Goal: Information Seeking & Learning: Learn about a topic

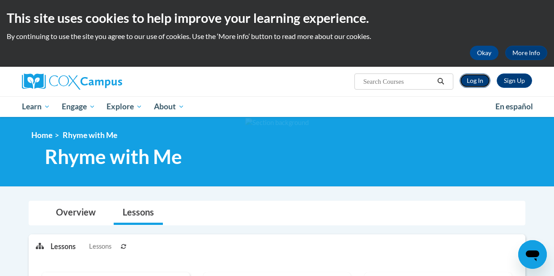
click at [471, 82] on link "Log In" at bounding box center [475, 80] width 31 height 14
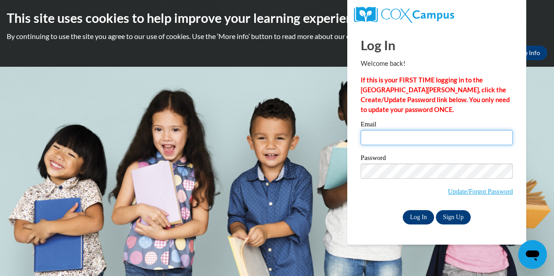
type input "ecpalmer92@gmail.com"
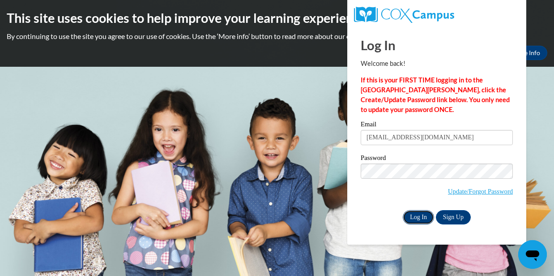
click at [419, 218] on input "Log In" at bounding box center [418, 217] width 31 height 14
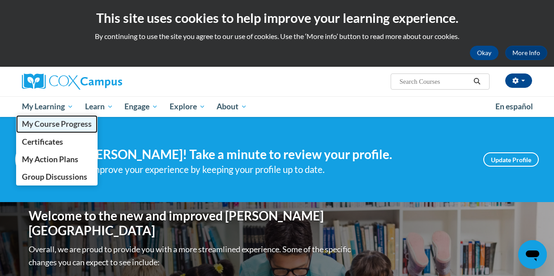
click at [68, 122] on span "My Course Progress" at bounding box center [57, 123] width 70 height 9
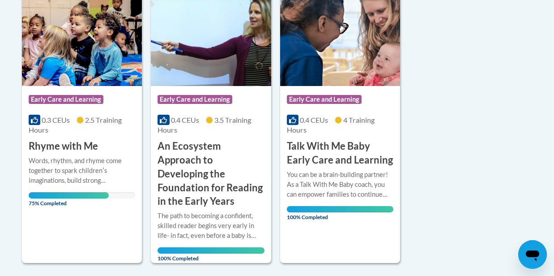
scroll to position [236, 0]
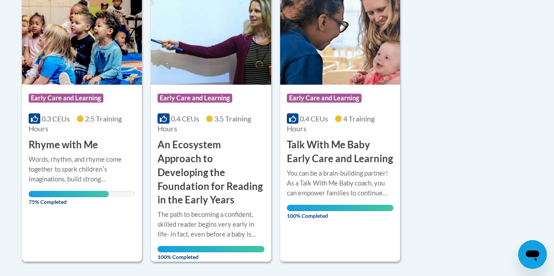
click at [55, 147] on h3 "Rhyme with Me" at bounding box center [63, 145] width 69 height 14
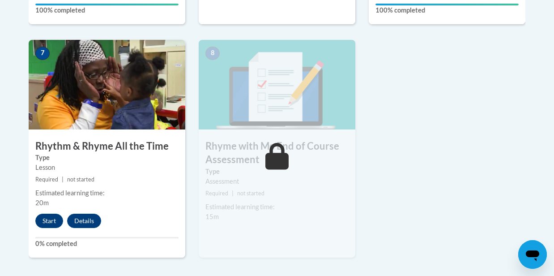
scroll to position [757, 0]
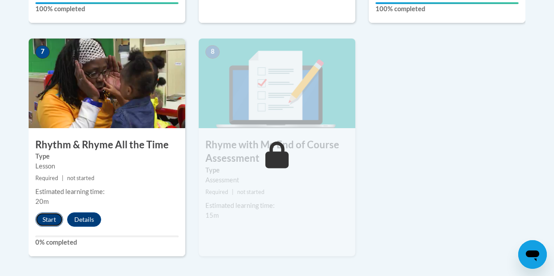
click at [48, 222] on button "Start" at bounding box center [49, 219] width 28 height 14
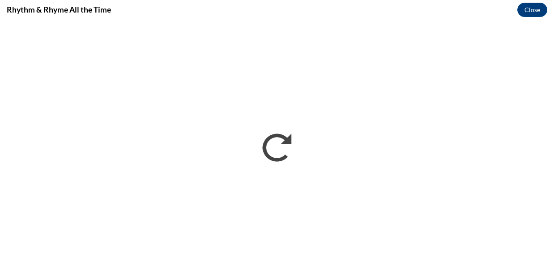
scroll to position [0, 0]
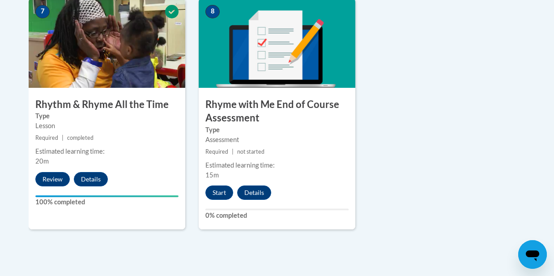
scroll to position [799, 0]
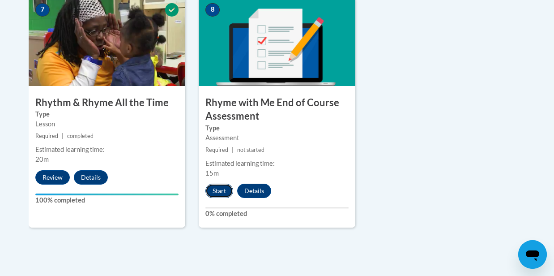
click at [222, 188] on button "Start" at bounding box center [220, 191] width 28 height 14
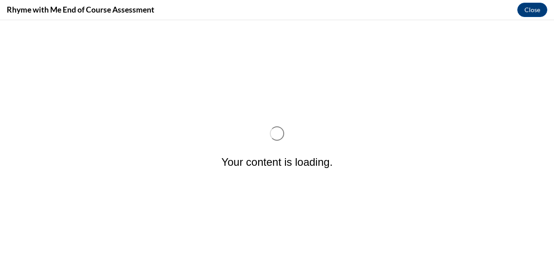
scroll to position [0, 0]
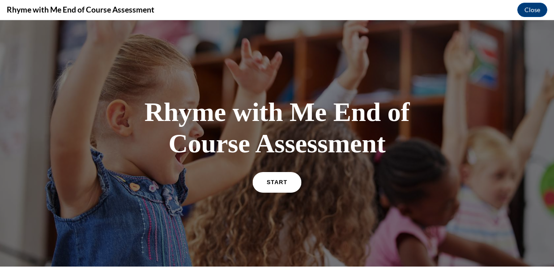
click at [271, 179] on span "START" at bounding box center [277, 182] width 21 height 7
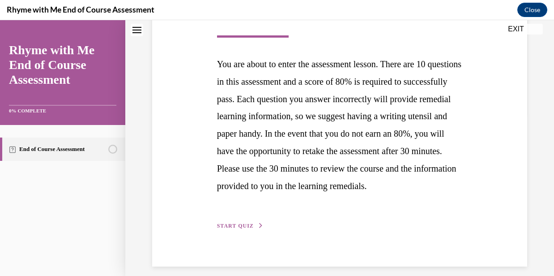
scroll to position [163, 0]
click at [236, 229] on button "START QUIZ" at bounding box center [240, 225] width 47 height 8
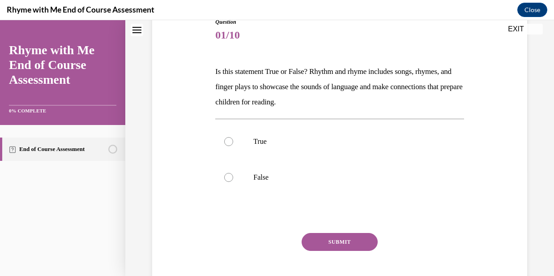
scroll to position [111, 0]
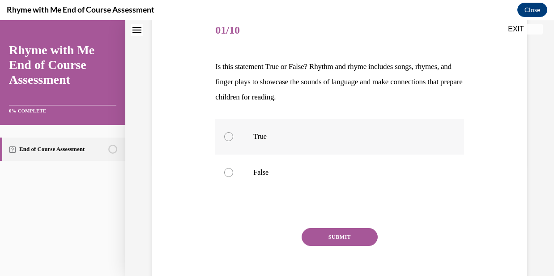
click at [248, 138] on label "True" at bounding box center [339, 137] width 248 height 36
click at [233, 138] on input "True" at bounding box center [228, 136] width 9 height 9
radio input "true"
click at [326, 234] on button "SUBMIT" at bounding box center [340, 237] width 76 height 18
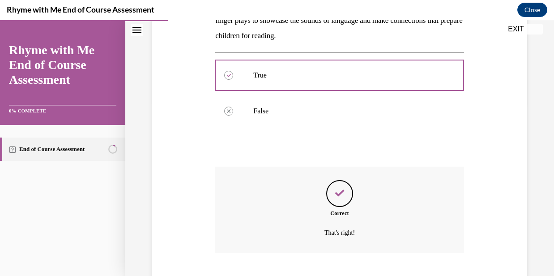
scroll to position [227, 0]
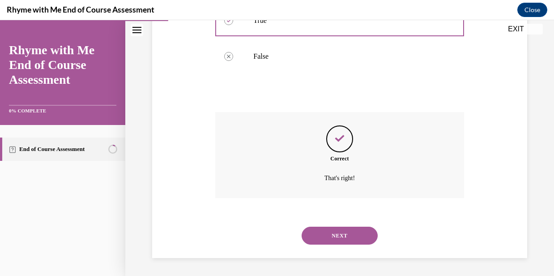
click at [341, 234] on button "NEXT" at bounding box center [340, 236] width 76 height 18
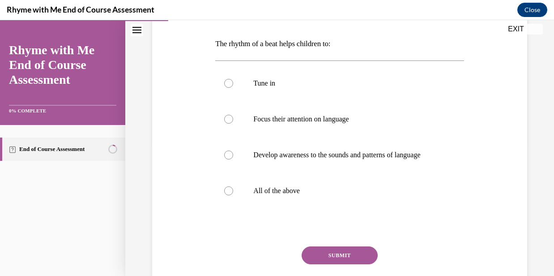
scroll to position [135, 0]
click at [297, 192] on p "All of the above" at bounding box center [347, 190] width 188 height 9
click at [233, 192] on input "All of the above" at bounding box center [228, 190] width 9 height 9
radio input "true"
click at [345, 254] on button "SUBMIT" at bounding box center [340, 255] width 76 height 18
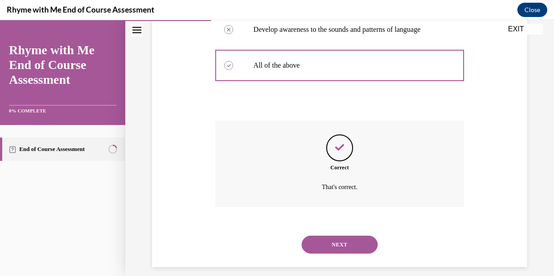
scroll to position [269, 0]
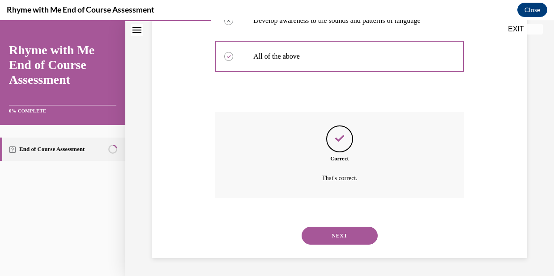
click at [343, 237] on button "NEXT" at bounding box center [340, 236] width 76 height 18
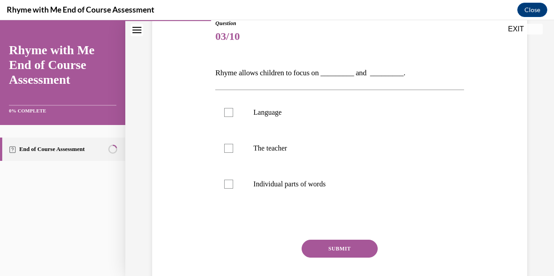
scroll to position [106, 0]
click at [280, 119] on label "Language" at bounding box center [339, 112] width 248 height 36
click at [233, 116] on input "Language" at bounding box center [228, 111] width 9 height 9
checkbox input "true"
click at [271, 182] on p "Individual parts of words" at bounding box center [347, 183] width 188 height 9
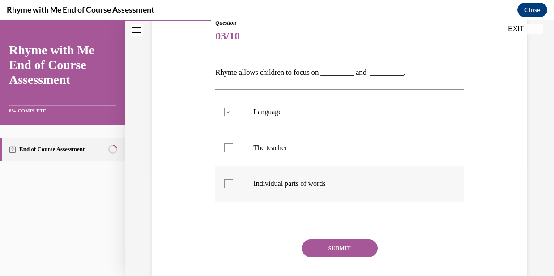
click at [233, 182] on input "Individual parts of words" at bounding box center [228, 183] width 9 height 9
checkbox input "true"
click at [343, 246] on button "SUBMIT" at bounding box center [340, 248] width 76 height 18
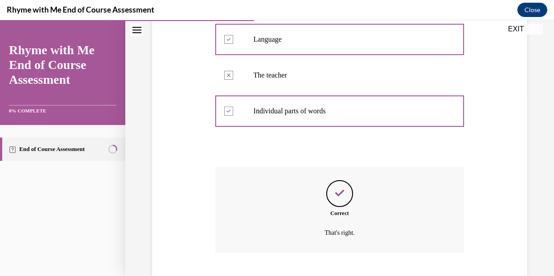
scroll to position [233, 0]
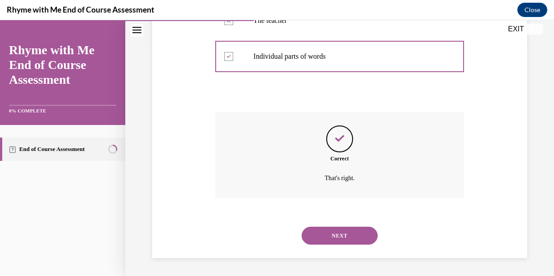
click at [341, 230] on button "NEXT" at bounding box center [340, 236] width 76 height 18
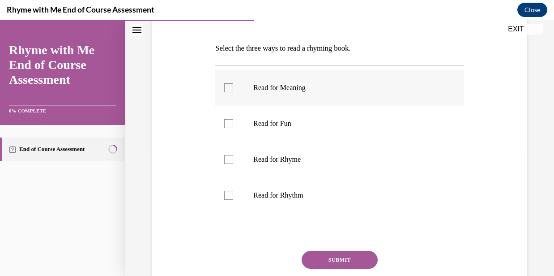
scroll to position [139, 0]
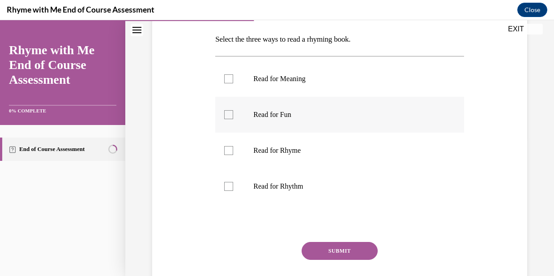
click at [287, 115] on p "Read for Fun" at bounding box center [347, 114] width 188 height 9
click at [233, 115] on input "Read for Fun" at bounding box center [228, 114] width 9 height 9
checkbox input "true"
click at [281, 148] on p "Read for Rhyme" at bounding box center [347, 150] width 188 height 9
click at [233, 148] on input "Read for Rhyme" at bounding box center [228, 150] width 9 height 9
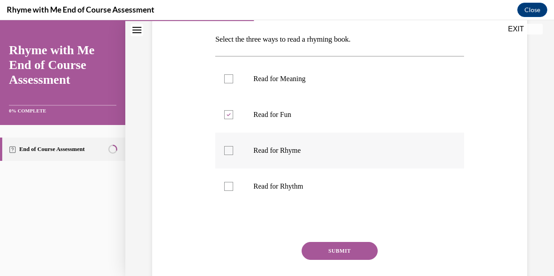
checkbox input "true"
click at [279, 189] on p "Read for Rhythm" at bounding box center [347, 186] width 188 height 9
click at [233, 189] on input "Read for Rhythm" at bounding box center [228, 186] width 9 height 9
checkbox input "true"
click at [338, 247] on button "SUBMIT" at bounding box center [340, 251] width 76 height 18
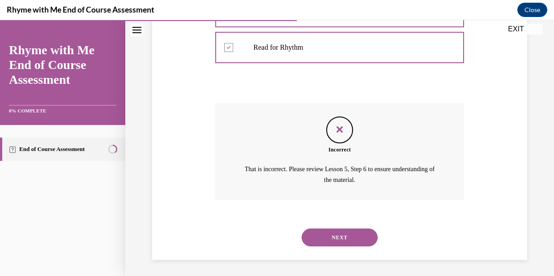
scroll to position [279, 0]
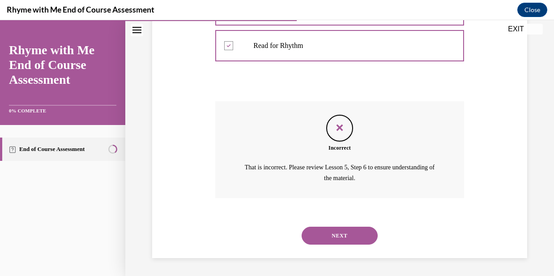
click at [343, 231] on button "NEXT" at bounding box center [340, 236] width 76 height 18
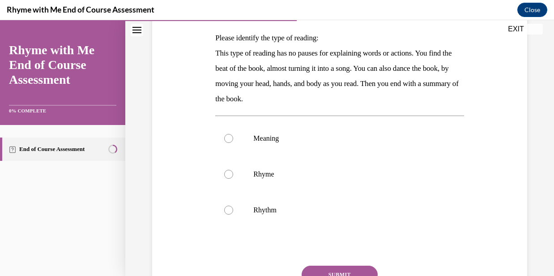
scroll to position [142, 0]
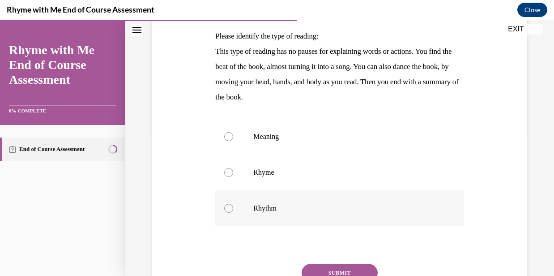
click at [242, 206] on label "Rhythm" at bounding box center [339, 208] width 248 height 36
click at [233, 206] on input "Rhythm" at bounding box center [228, 208] width 9 height 9
radio input "true"
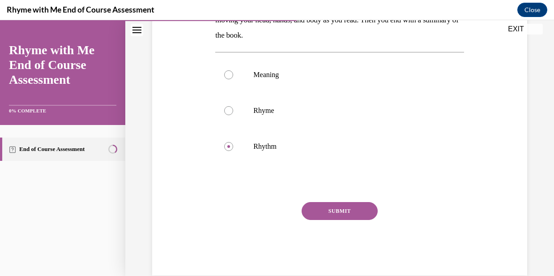
scroll to position [221, 0]
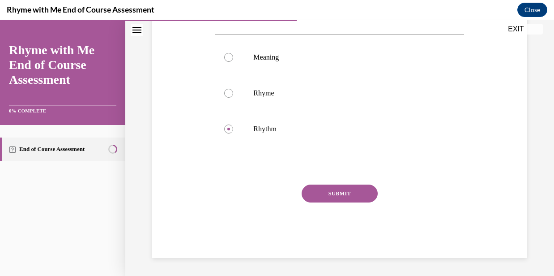
click at [338, 196] on button "SUBMIT" at bounding box center [340, 193] width 76 height 18
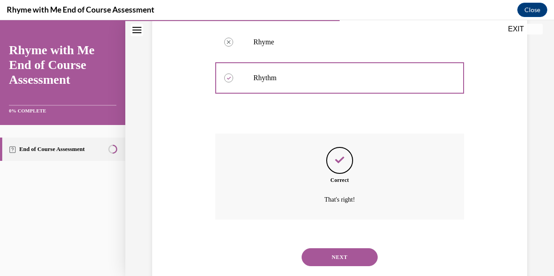
scroll to position [294, 0]
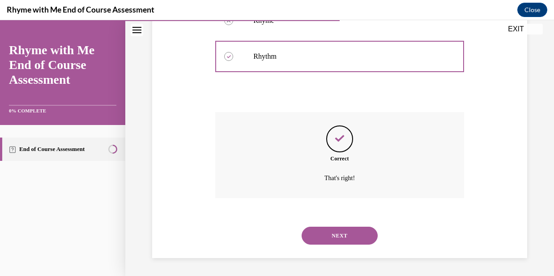
click at [343, 234] on button "NEXT" at bounding box center [340, 236] width 76 height 18
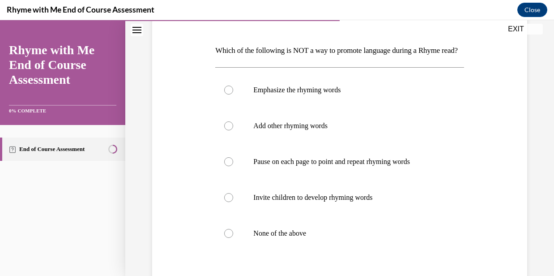
scroll to position [129, 0]
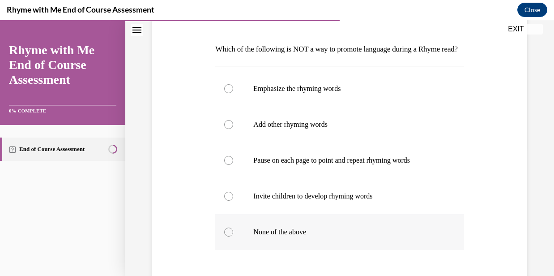
click at [327, 236] on p "None of the above" at bounding box center [347, 231] width 188 height 9
click at [233, 236] on input "None of the above" at bounding box center [228, 231] width 9 height 9
radio input "true"
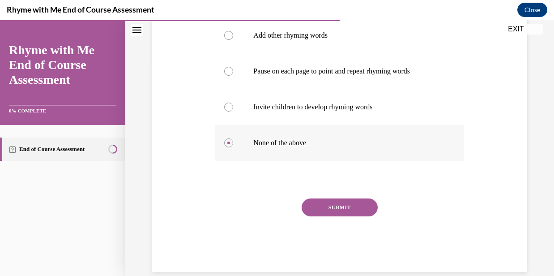
scroll to position [221, 0]
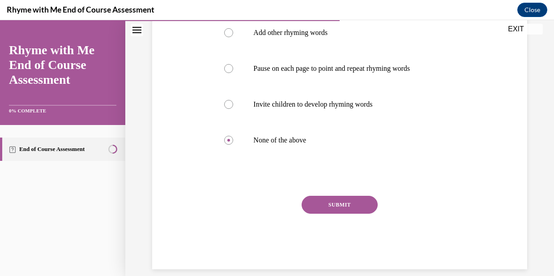
click at [337, 214] on button "SUBMIT" at bounding box center [340, 205] width 76 height 18
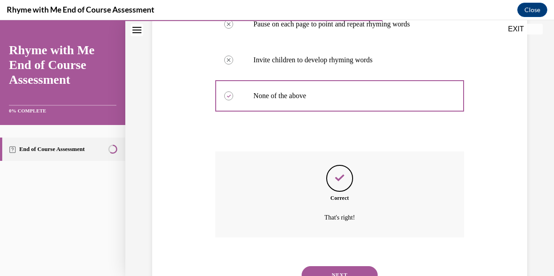
scroll to position [320, 0]
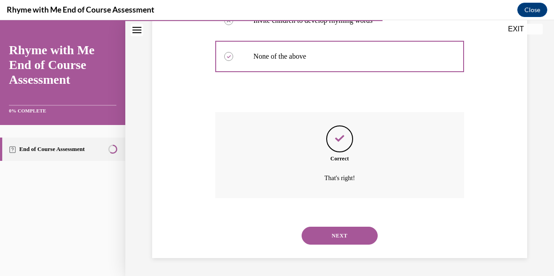
click at [337, 236] on button "NEXT" at bounding box center [340, 236] width 76 height 18
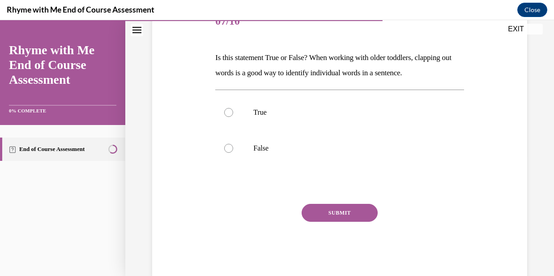
scroll to position [121, 0]
click at [270, 121] on label "True" at bounding box center [339, 112] width 248 height 36
click at [233, 116] on input "True" at bounding box center [228, 111] width 9 height 9
radio input "true"
click at [324, 213] on button "SUBMIT" at bounding box center [340, 212] width 76 height 18
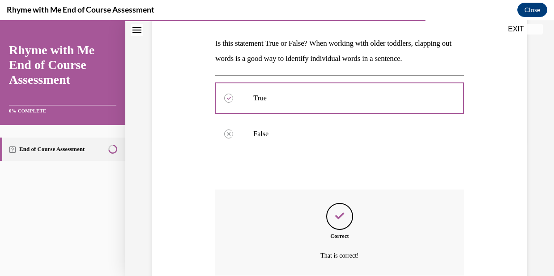
scroll to position [212, 0]
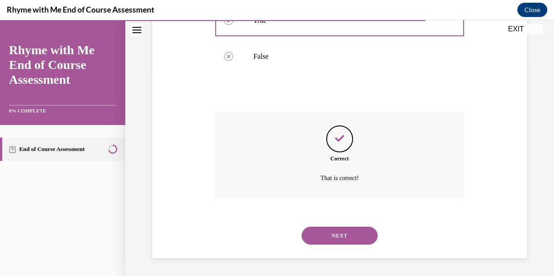
click at [327, 235] on button "NEXT" at bounding box center [340, 236] width 76 height 18
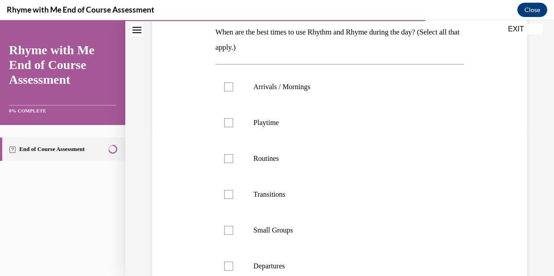
scroll to position [147, 0]
click at [314, 124] on p "Playtime" at bounding box center [347, 121] width 188 height 9
click at [233, 124] on input "Playtime" at bounding box center [228, 121] width 9 height 9
checkbox input "true"
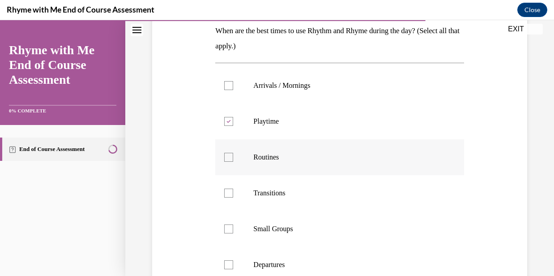
click at [289, 158] on p "Routines" at bounding box center [347, 157] width 188 height 9
click at [233, 158] on input "Routines" at bounding box center [228, 157] width 9 height 9
checkbox input "true"
click at [273, 231] on p "Small Groups" at bounding box center [347, 228] width 188 height 9
click at [233, 231] on input "Small Groups" at bounding box center [228, 228] width 9 height 9
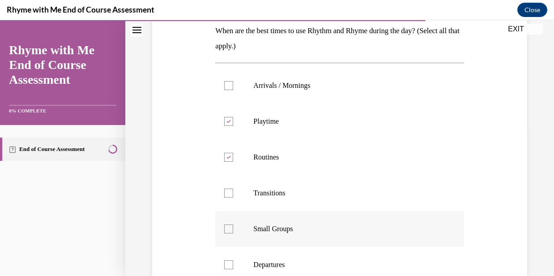
checkbox input "true"
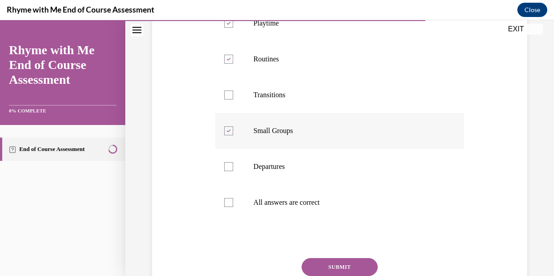
scroll to position [252, 0]
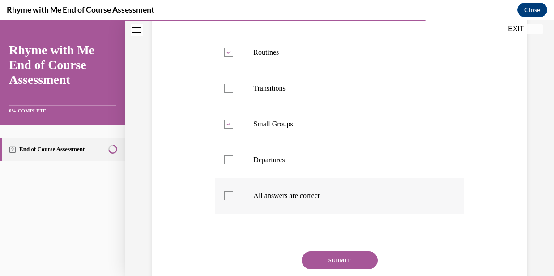
click at [282, 206] on label "All answers are correct" at bounding box center [339, 196] width 248 height 36
click at [233, 200] on input "All answers are correct" at bounding box center [228, 195] width 9 height 9
checkbox input "true"
click at [298, 132] on label "Small Groups" at bounding box center [339, 124] width 248 height 36
click at [233, 129] on input "Small Groups" at bounding box center [228, 124] width 9 height 9
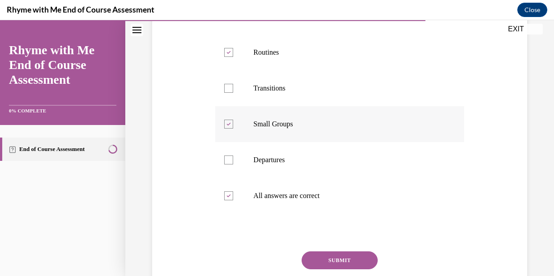
checkbox input "false"
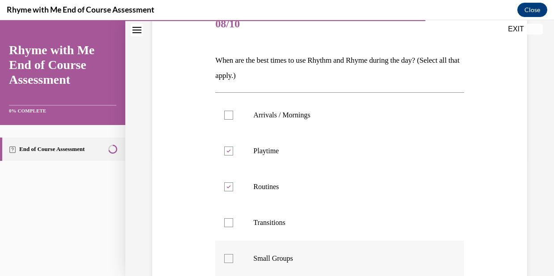
scroll to position [118, 0]
click at [273, 147] on p "Playtime" at bounding box center [347, 150] width 188 height 9
click at [233, 147] on input "Playtime" at bounding box center [228, 150] width 9 height 9
checkbox input "false"
click at [259, 179] on label "Routines" at bounding box center [339, 186] width 248 height 36
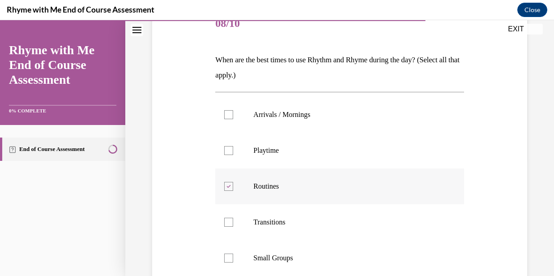
click at [233, 182] on input "Routines" at bounding box center [228, 186] width 9 height 9
checkbox input "false"
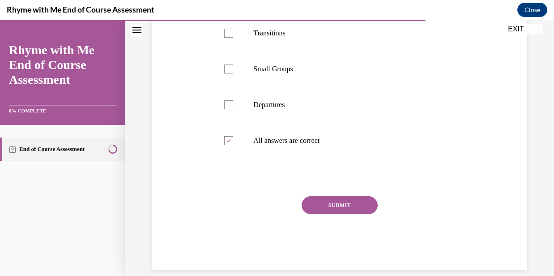
click at [313, 206] on button "SUBMIT" at bounding box center [340, 205] width 76 height 18
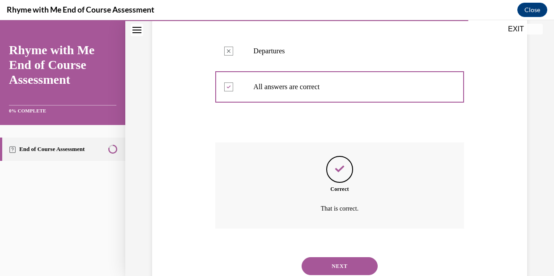
scroll to position [391, 0]
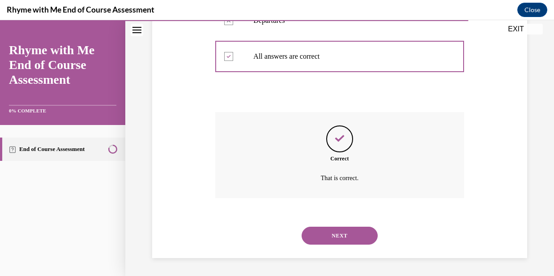
click at [326, 232] on button "NEXT" at bounding box center [340, 236] width 76 height 18
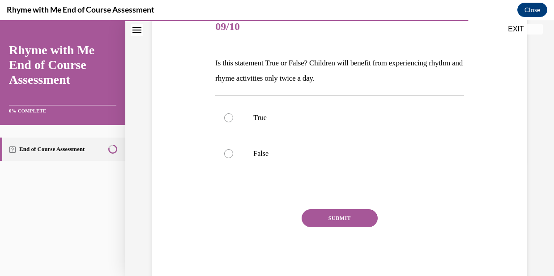
scroll to position [116, 0]
click at [261, 150] on p "False" at bounding box center [347, 153] width 188 height 9
click at [233, 150] on input "False" at bounding box center [228, 153] width 9 height 9
radio input "true"
click at [330, 217] on button "SUBMIT" at bounding box center [340, 218] width 76 height 18
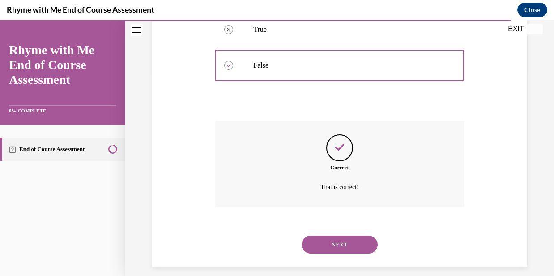
scroll to position [212, 0]
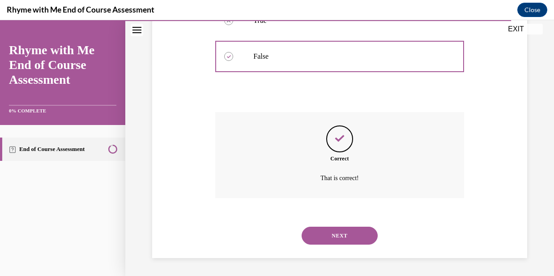
click at [333, 238] on button "NEXT" at bounding box center [340, 236] width 76 height 18
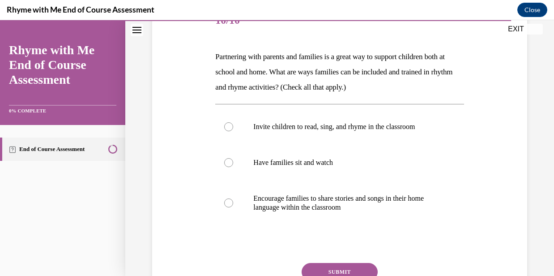
scroll to position [140, 0]
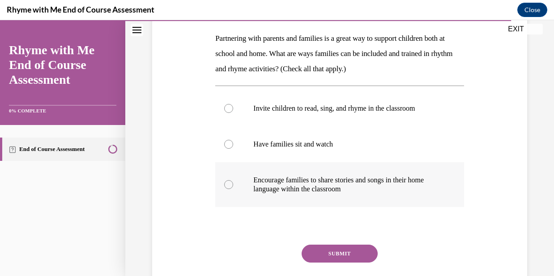
click at [335, 184] on p "Encourage families to share stories and songs in their home language within the…" at bounding box center [347, 185] width 188 height 18
click at [233, 184] on input "Encourage families to share stories and songs in their home language within the…" at bounding box center [228, 184] width 9 height 9
radio input "true"
click at [333, 254] on button "SUBMIT" at bounding box center [340, 253] width 76 height 18
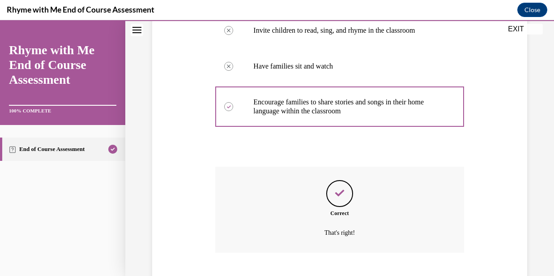
scroll to position [272, 0]
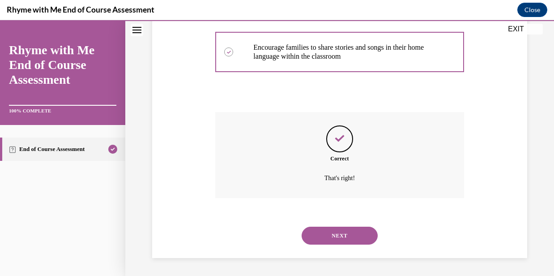
click at [337, 241] on button "NEXT" at bounding box center [340, 236] width 76 height 18
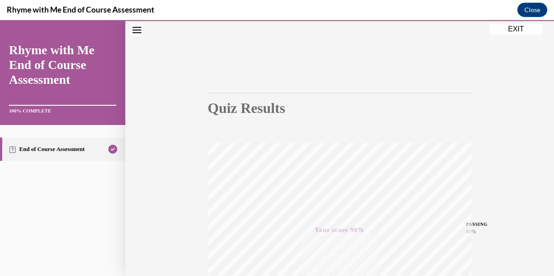
scroll to position [0, 0]
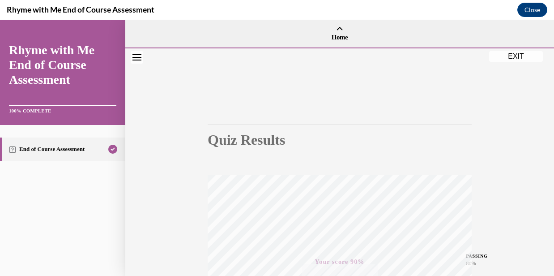
click at [527, 54] on button "EXIT" at bounding box center [516, 56] width 54 height 11
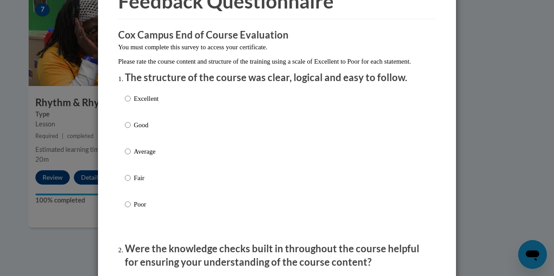
scroll to position [62, 0]
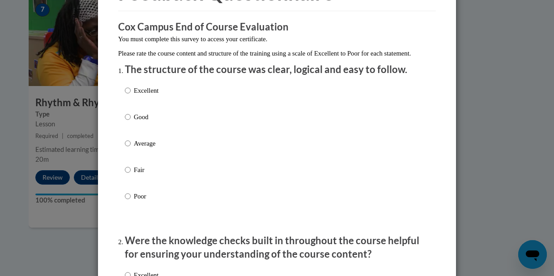
click at [155, 95] on p "Excellent" at bounding box center [146, 91] width 25 height 10
click at [131, 95] on input "Excellent" at bounding box center [128, 91] width 6 height 10
radio input "true"
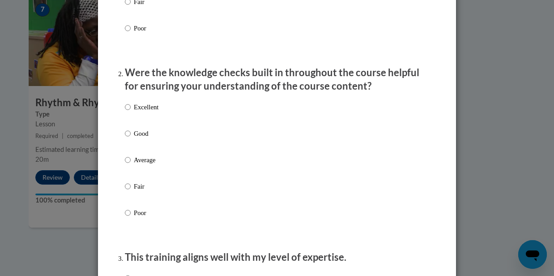
scroll to position [240, 0]
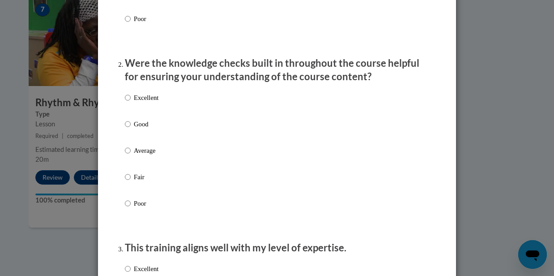
click at [152, 103] on p "Excellent" at bounding box center [146, 98] width 25 height 10
click at [131, 103] on input "Excellent" at bounding box center [128, 98] width 6 height 10
radio input "true"
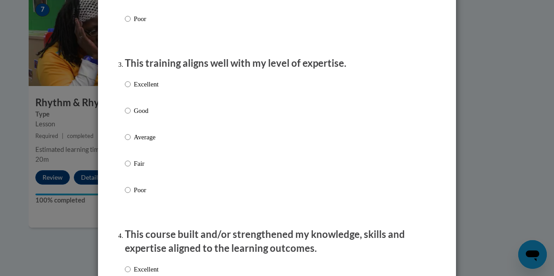
click at [158, 89] on p "Excellent" at bounding box center [146, 84] width 25 height 10
click at [131, 89] on input "Excellent" at bounding box center [128, 84] width 6 height 10
radio input "true"
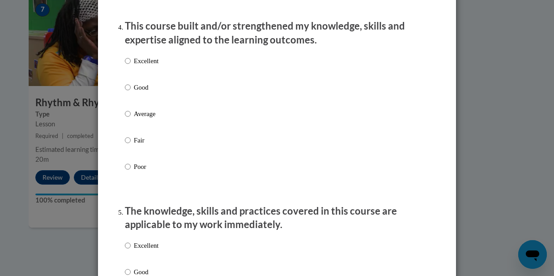
scroll to position [638, 0]
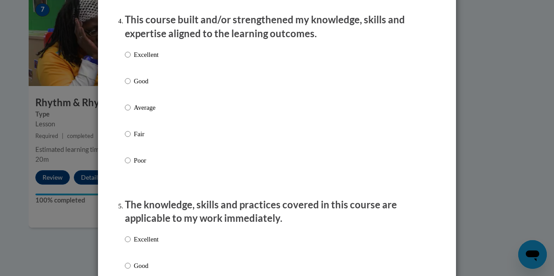
click at [146, 60] on p "Excellent" at bounding box center [146, 55] width 25 height 10
click at [131, 60] on input "Excellent" at bounding box center [128, 55] width 6 height 10
radio input "true"
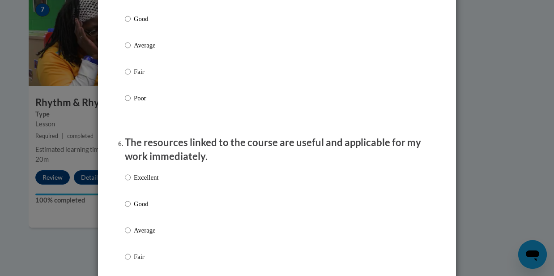
scroll to position [889, 0]
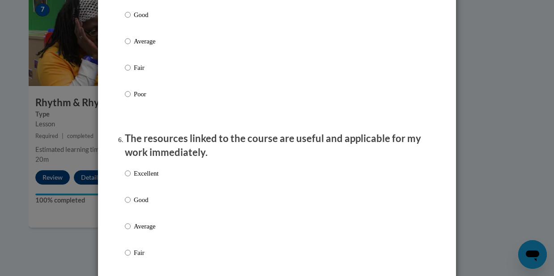
click at [143, 20] on p "Good" at bounding box center [146, 15] width 25 height 10
click at [131, 20] on input "Good" at bounding box center [128, 15] width 6 height 10
radio input "true"
click at [143, 178] on p "Excellent" at bounding box center [146, 173] width 25 height 10
click at [131, 178] on input "Excellent" at bounding box center [128, 173] width 6 height 10
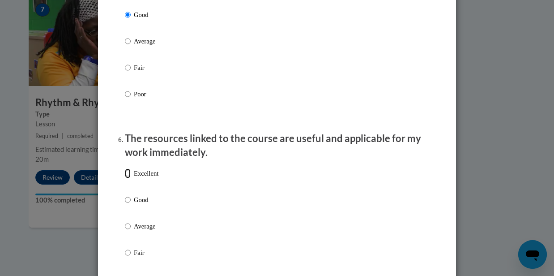
radio input "true"
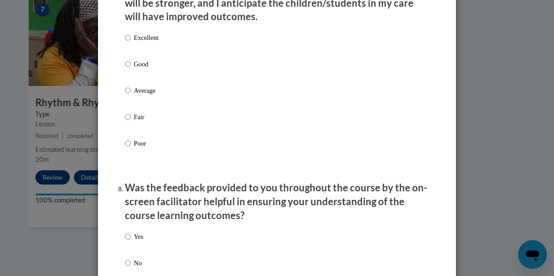
scroll to position [1234, 0]
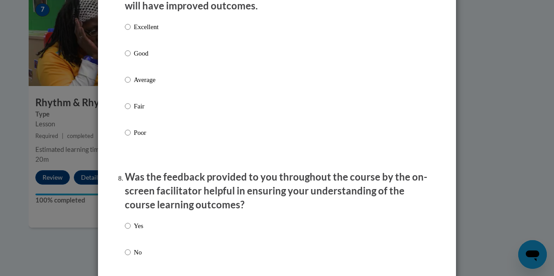
click at [161, 30] on div "Excellent Good Average Fair Poor" at bounding box center [277, 90] width 304 height 146
click at [153, 32] on p "Excellent" at bounding box center [146, 27] width 25 height 10
click at [131, 32] on input "Excellent" at bounding box center [128, 27] width 6 height 10
radio input "true"
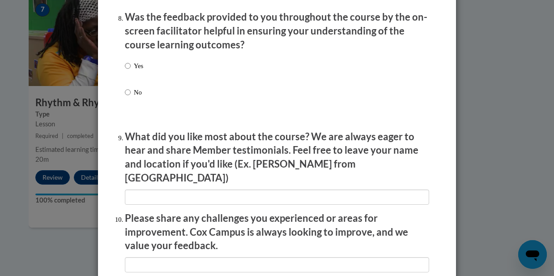
scroll to position [1411, 0]
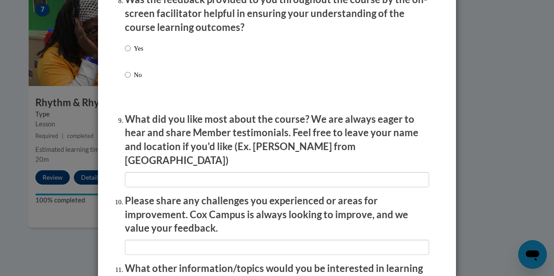
click at [133, 60] on label "Yes" at bounding box center [134, 55] width 18 height 24
click at [131, 53] on input "Yes" at bounding box center [128, 48] width 6 height 10
radio input "true"
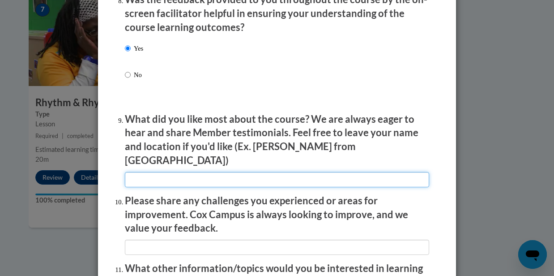
click at [152, 172] on input "textbox" at bounding box center [277, 179] width 304 height 15
type input "easy to follow"
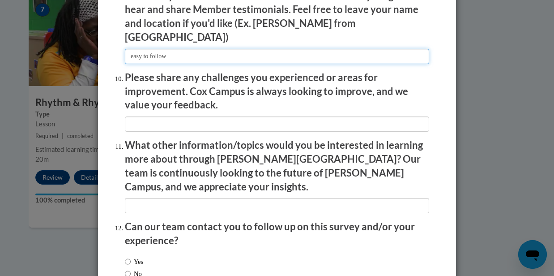
scroll to position [1539, 0]
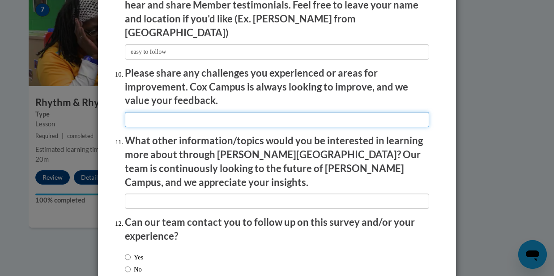
click at [200, 113] on input "textbox" at bounding box center [277, 119] width 304 height 15
type input "none"
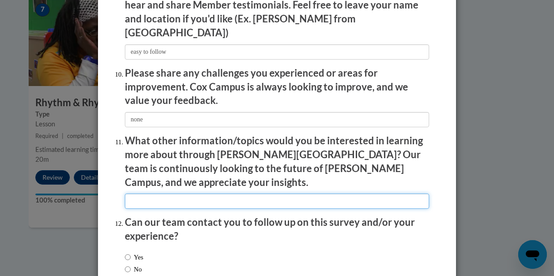
click at [164, 193] on input "textbox" at bounding box center [277, 200] width 304 height 15
type input "none"
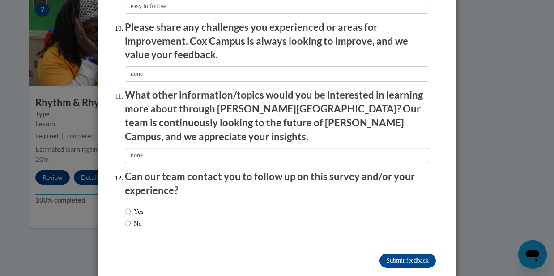
click at [136, 218] on label "No" at bounding box center [133, 223] width 17 height 10
click at [131, 218] on input "No" at bounding box center [128, 223] width 6 height 10
radio input "true"
click at [409, 253] on input "Submit feedback" at bounding box center [408, 260] width 56 height 14
